Goal: Manage account settings

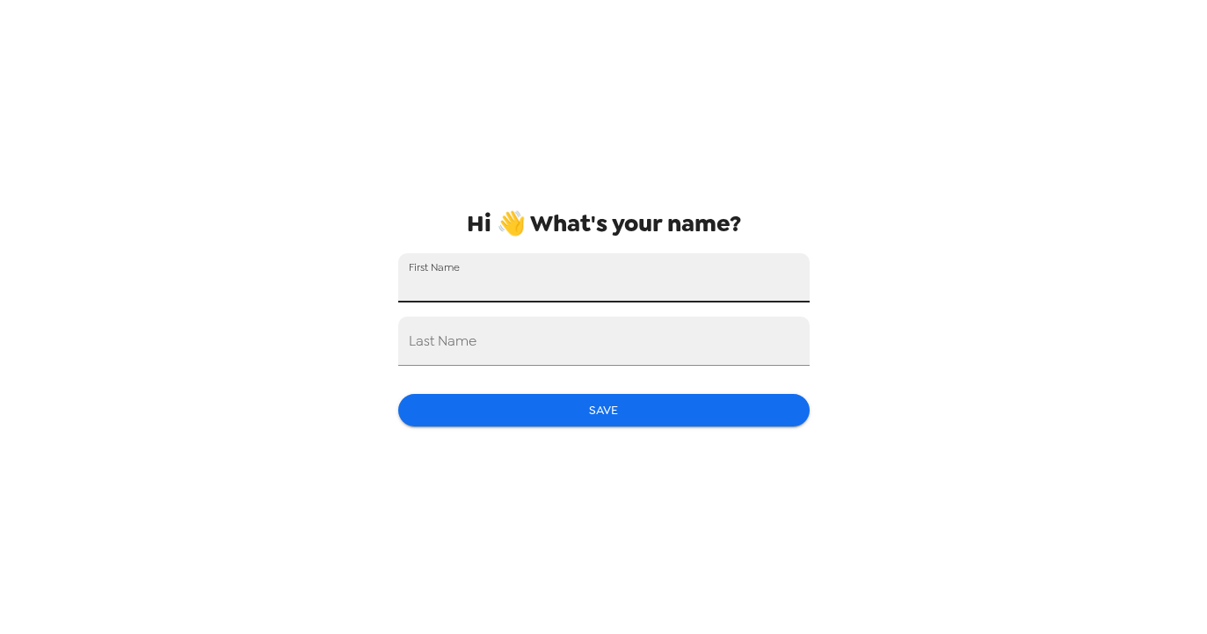
click at [583, 269] on input "First Name" at bounding box center [603, 277] width 411 height 49
type input "[PERSON_NAME]"
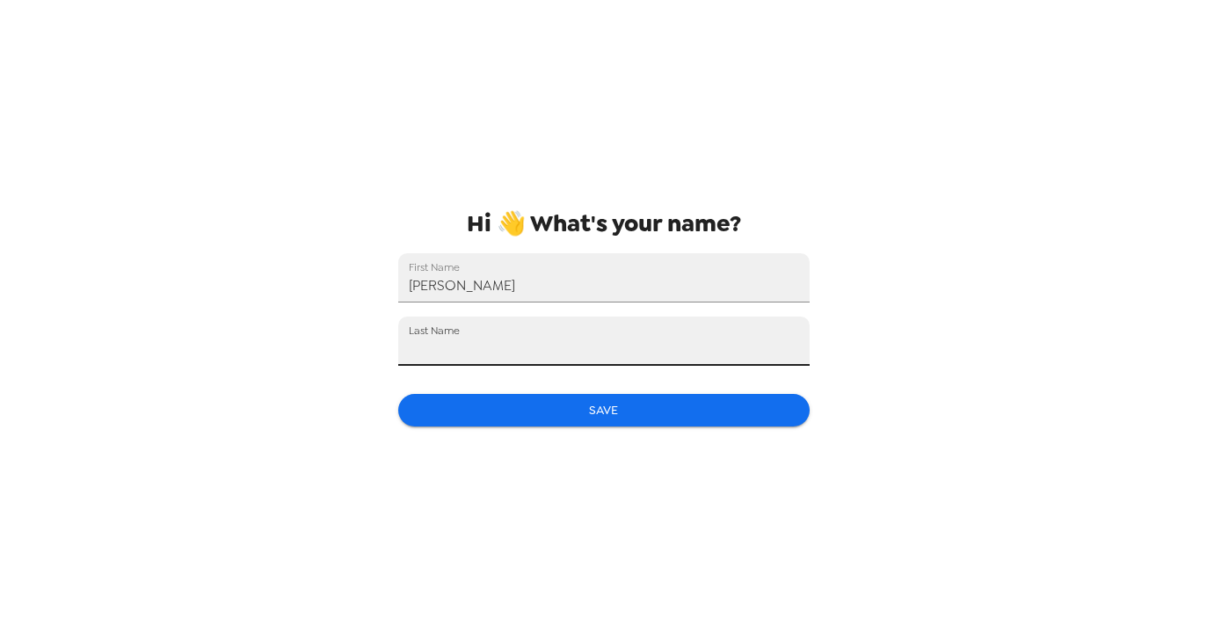
click at [550, 337] on input "Last Name" at bounding box center [603, 340] width 411 height 49
type input "[PERSON_NAME]"
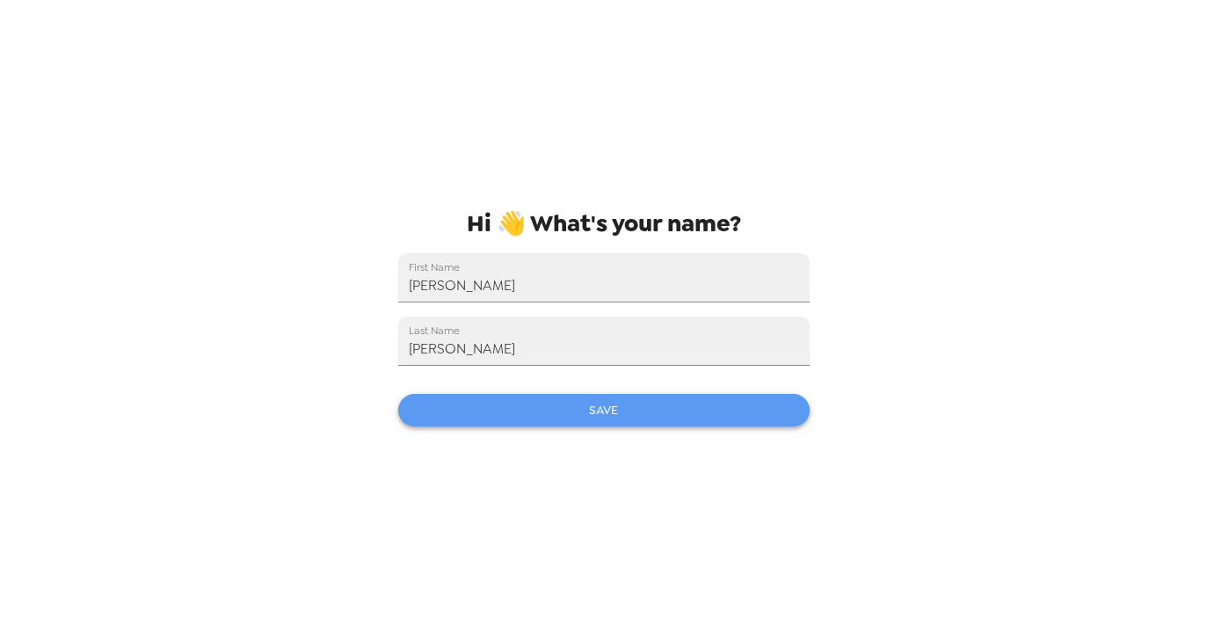
click at [611, 398] on button "Save" at bounding box center [603, 410] width 411 height 33
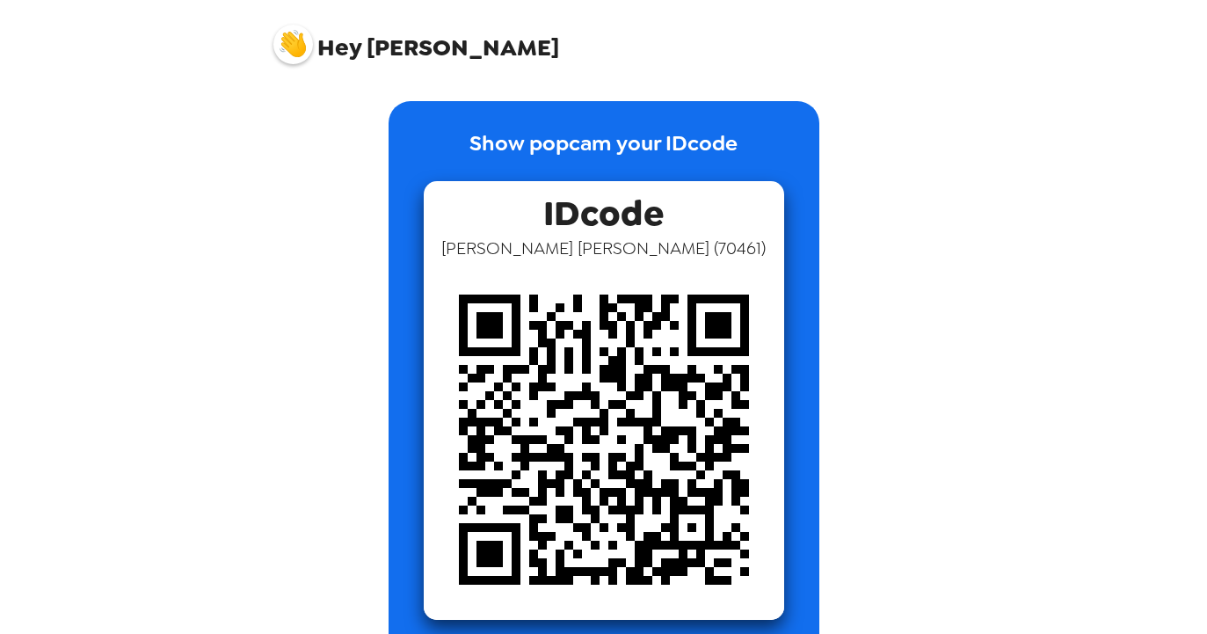
click at [528, 172] on p "Show popcam your IDcode" at bounding box center [603, 154] width 268 height 54
click at [528, 243] on span "Finn Bresnahan ( 70461 )" at bounding box center [603, 247] width 324 height 23
click at [350, 43] on span "Hey" at bounding box center [339, 48] width 44 height 32
click at [305, 40] on img at bounding box center [293, 45] width 40 height 40
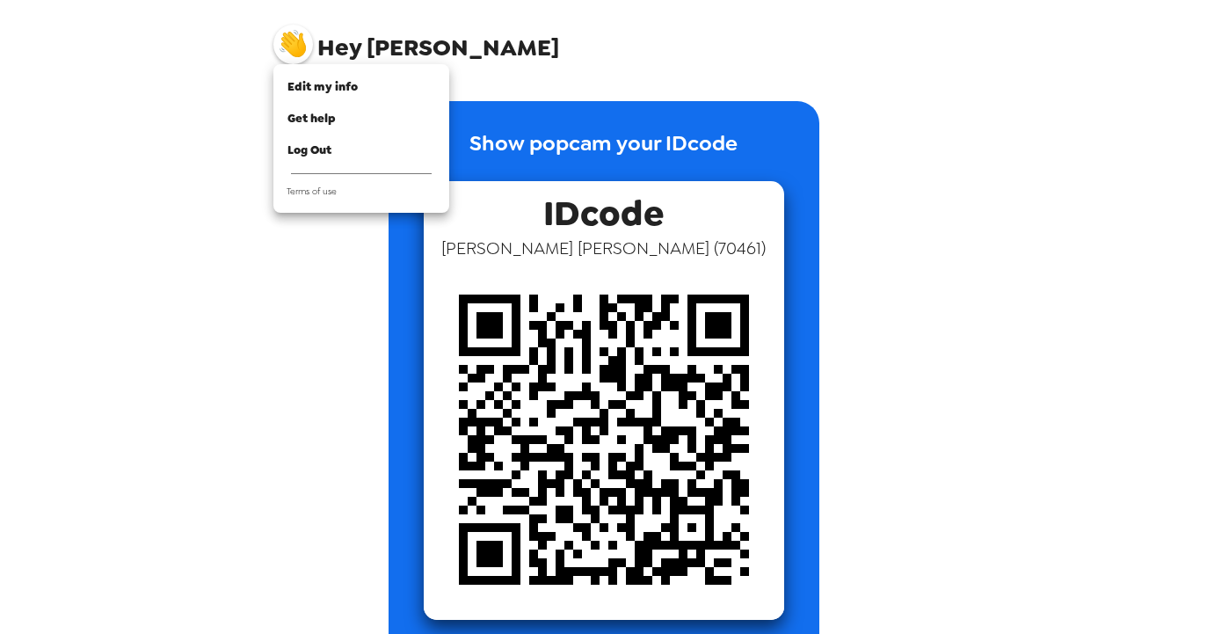
click at [451, 69] on div at bounding box center [603, 317] width 1207 height 634
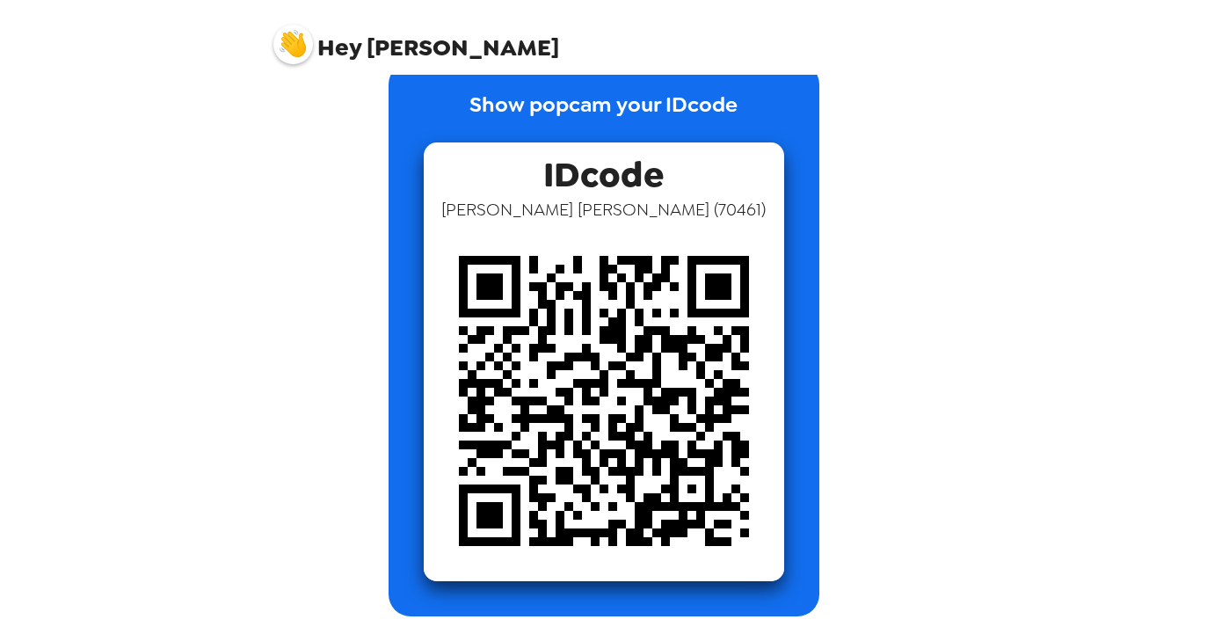
scroll to position [39, 0]
click at [362, 52] on span "Hey Finn" at bounding box center [416, 38] width 286 height 44
click at [289, 45] on img at bounding box center [293, 45] width 40 height 40
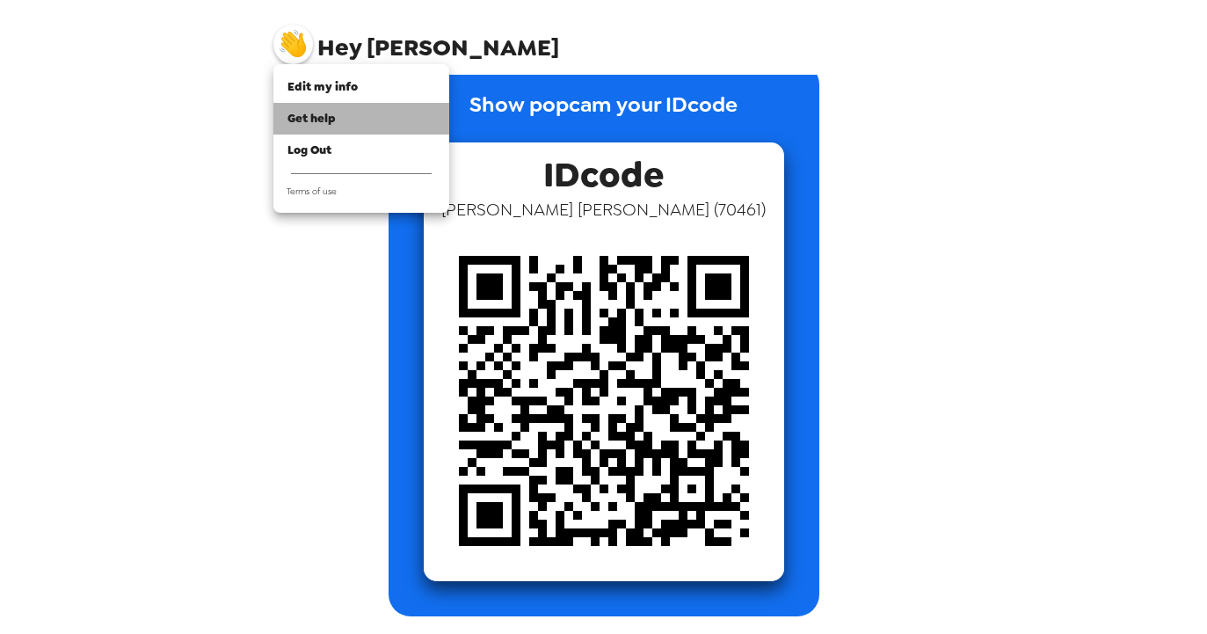
click at [321, 113] on span "Get help" at bounding box center [311, 118] width 48 height 15
click at [836, 291] on div at bounding box center [603, 317] width 1207 height 634
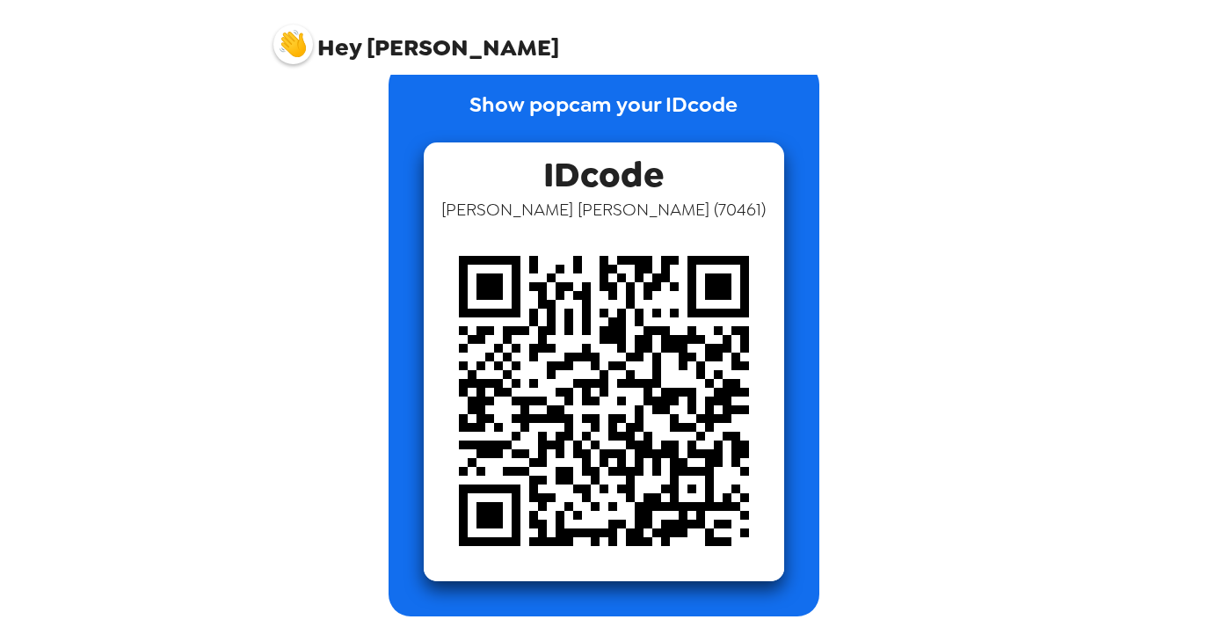
scroll to position [0, 0]
click at [616, 381] on img at bounding box center [604, 401] width 360 height 360
click at [351, 57] on span "Hey" at bounding box center [339, 48] width 44 height 32
click at [302, 50] on img at bounding box center [293, 45] width 40 height 40
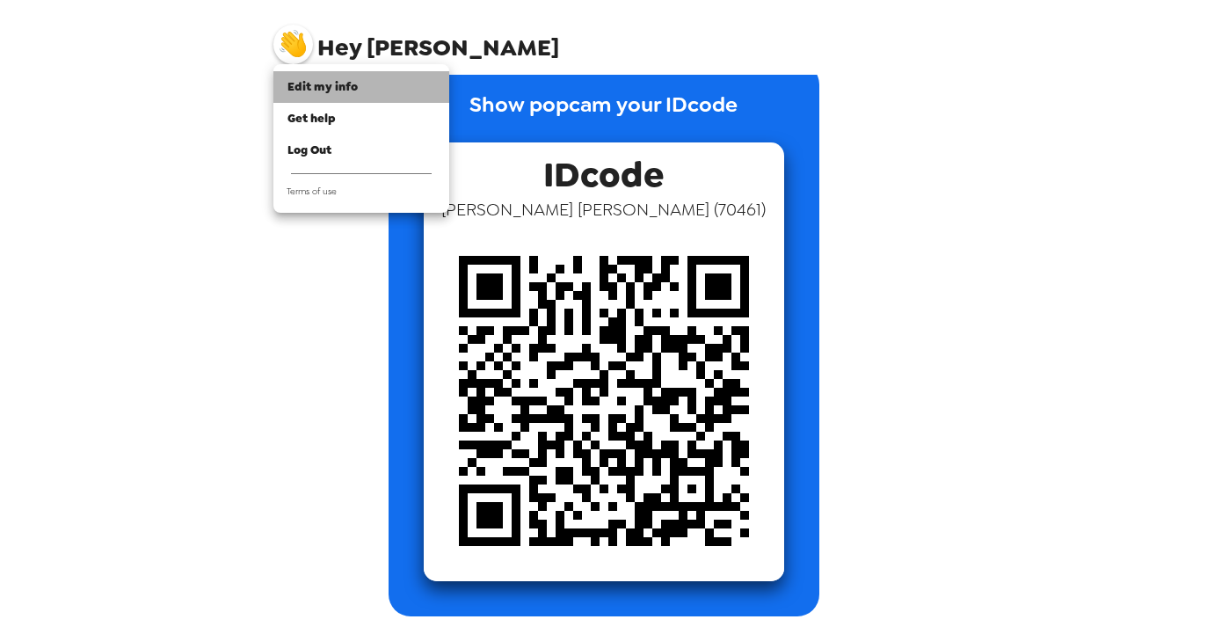
click at [320, 86] on span "Edit my info" at bounding box center [322, 86] width 70 height 15
